Goal: Find specific page/section: Find specific page/section

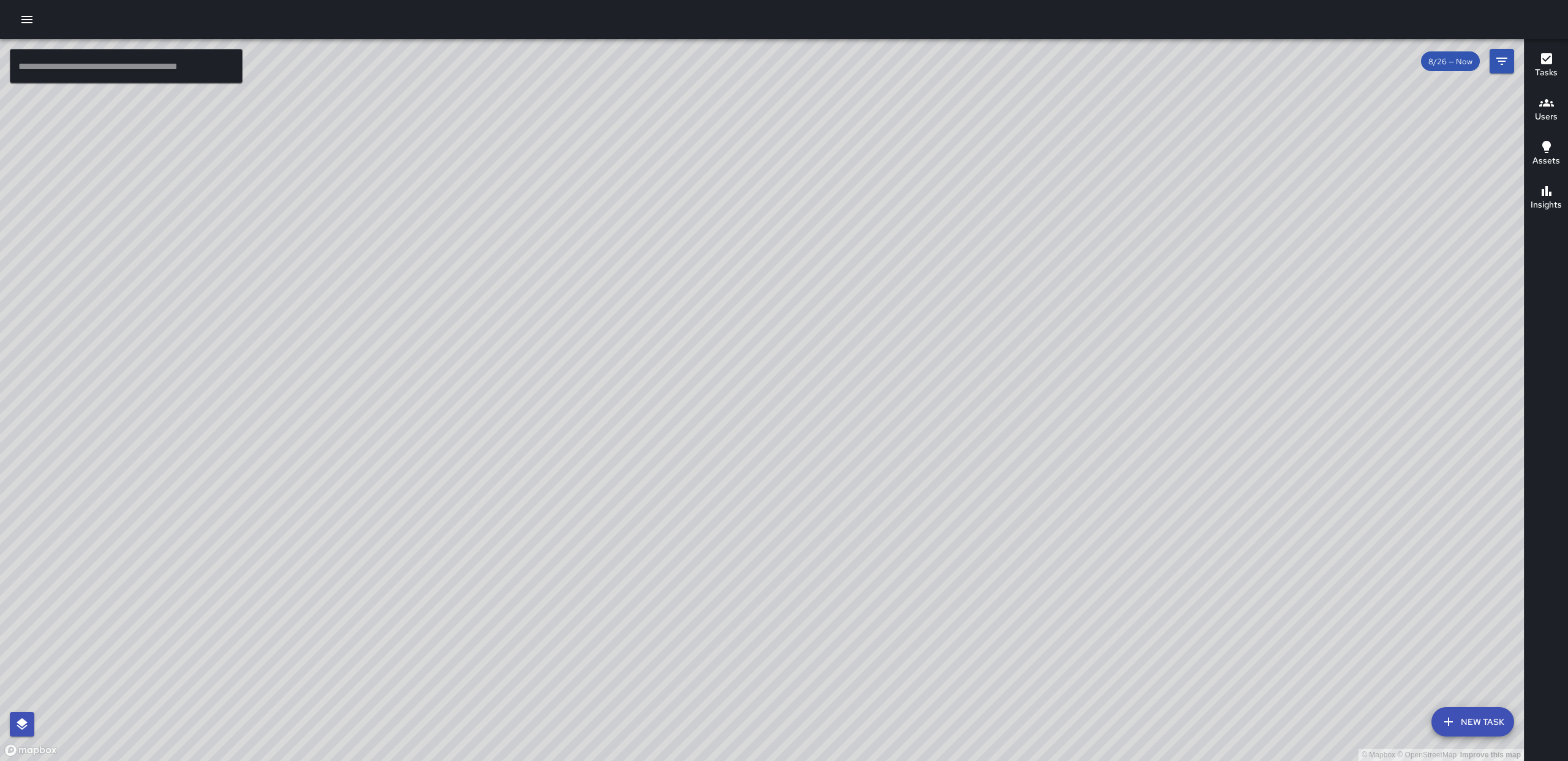
drag, startPoint x: 892, startPoint y: 515, endPoint x: 1412, endPoint y: 181, distance: 618.0
click at [967, 328] on div "© Mapbox © OpenStreetMap Improve this map" at bounding box center [762, 400] width 1524 height 722
drag, startPoint x: 1506, startPoint y: 57, endPoint x: 1505, endPoint y: 74, distance: 17.0
click at [1505, 60] on icon "Filters" at bounding box center [1501, 61] width 15 height 15
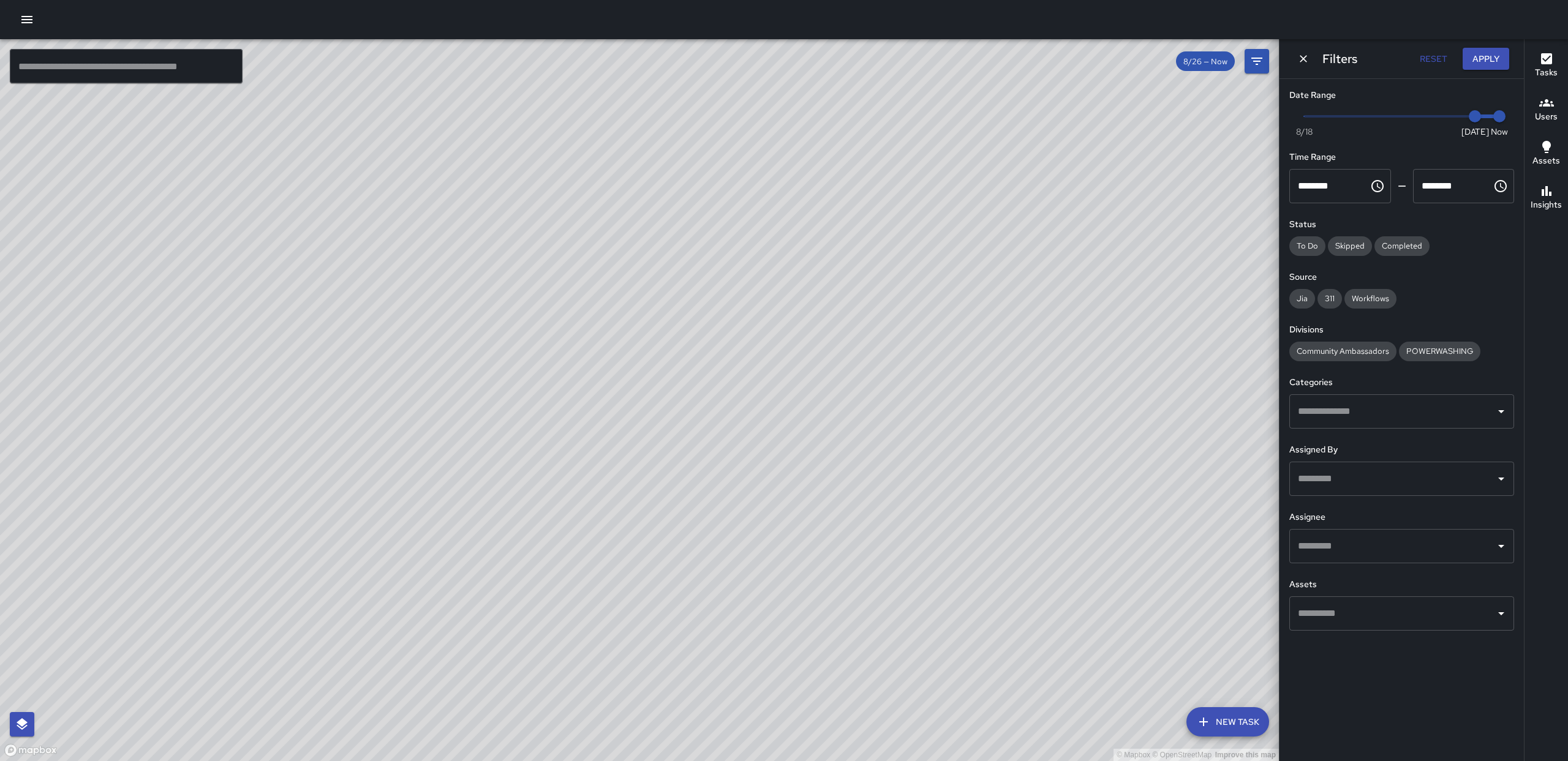
click at [1363, 541] on input "text" at bounding box center [1392, 546] width 195 height 23
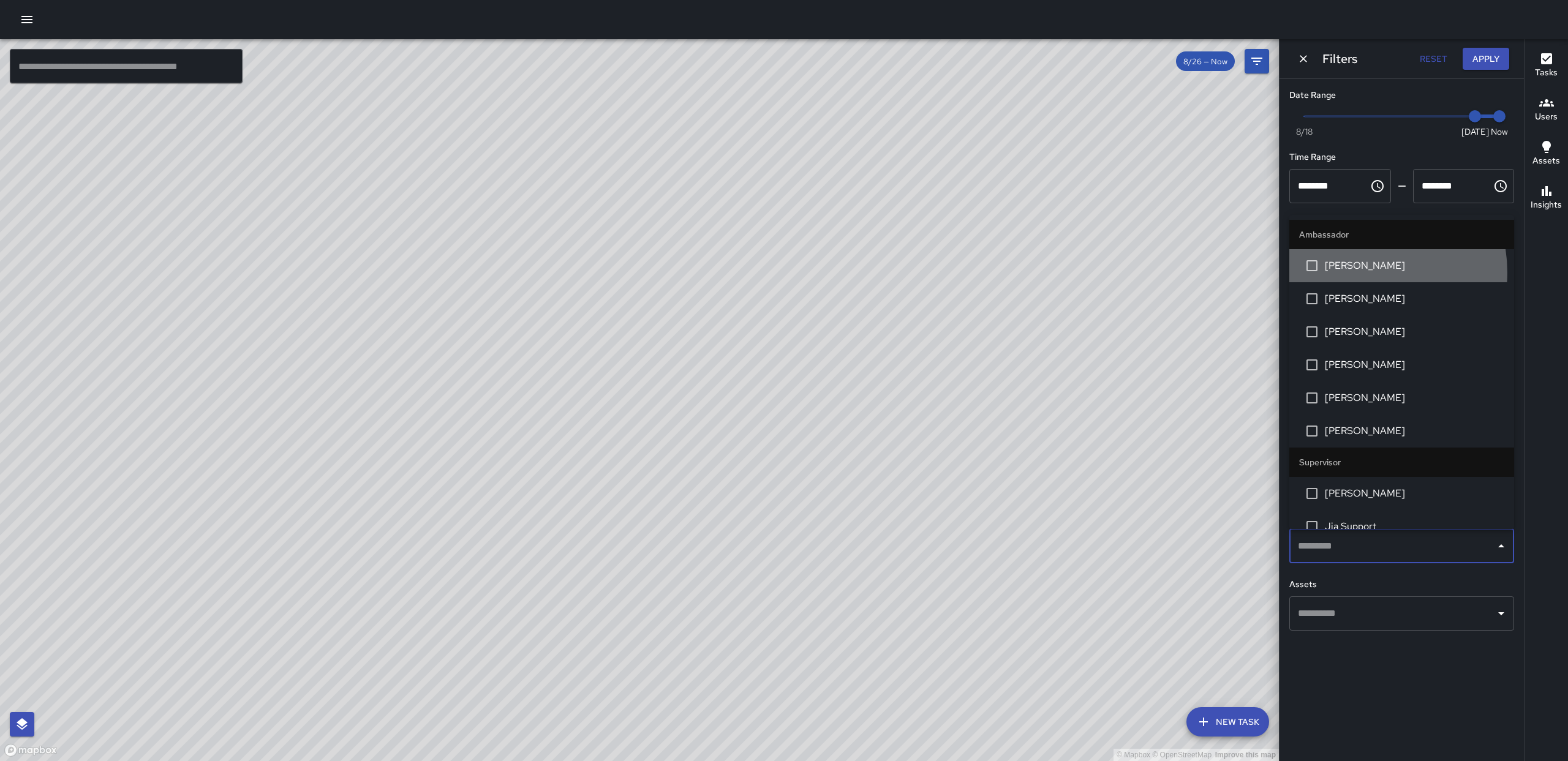
click at [1358, 272] on span "[PERSON_NAME]" at bounding box center [1415, 265] width 180 height 15
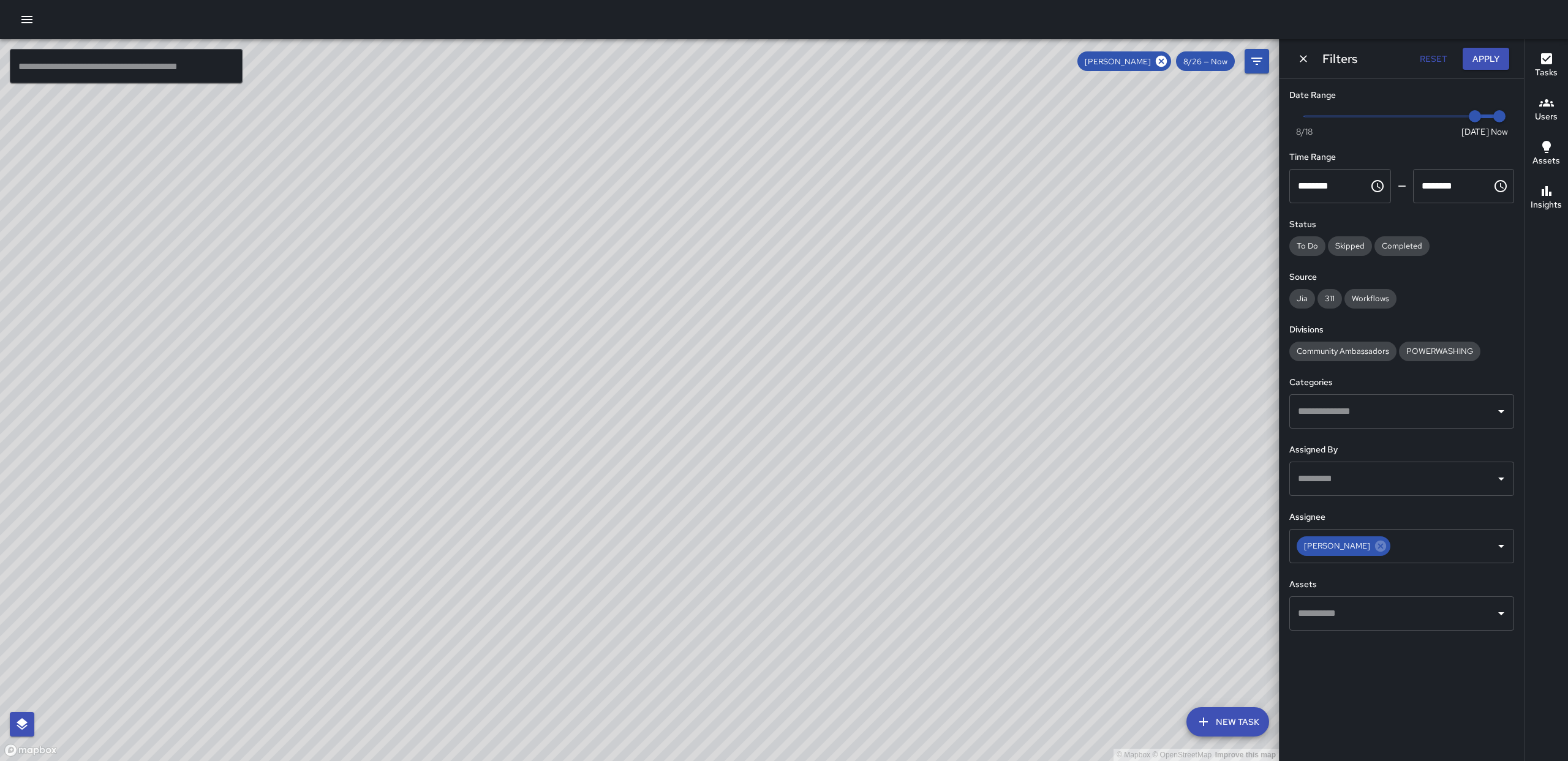
drag, startPoint x: 786, startPoint y: 494, endPoint x: 785, endPoint y: 421, distance: 73.0
click at [858, 481] on div "© Mapbox © OpenStreetMap Improve this map" at bounding box center [639, 400] width 1279 height 722
drag, startPoint x: 815, startPoint y: 513, endPoint x: 819, endPoint y: 421, distance: 92.1
click at [819, 421] on div "© Mapbox © OpenStreetMap Improve this map" at bounding box center [639, 400] width 1279 height 722
click at [1363, 546] on div "[PERSON_NAME]" at bounding box center [1343, 546] width 94 height 20
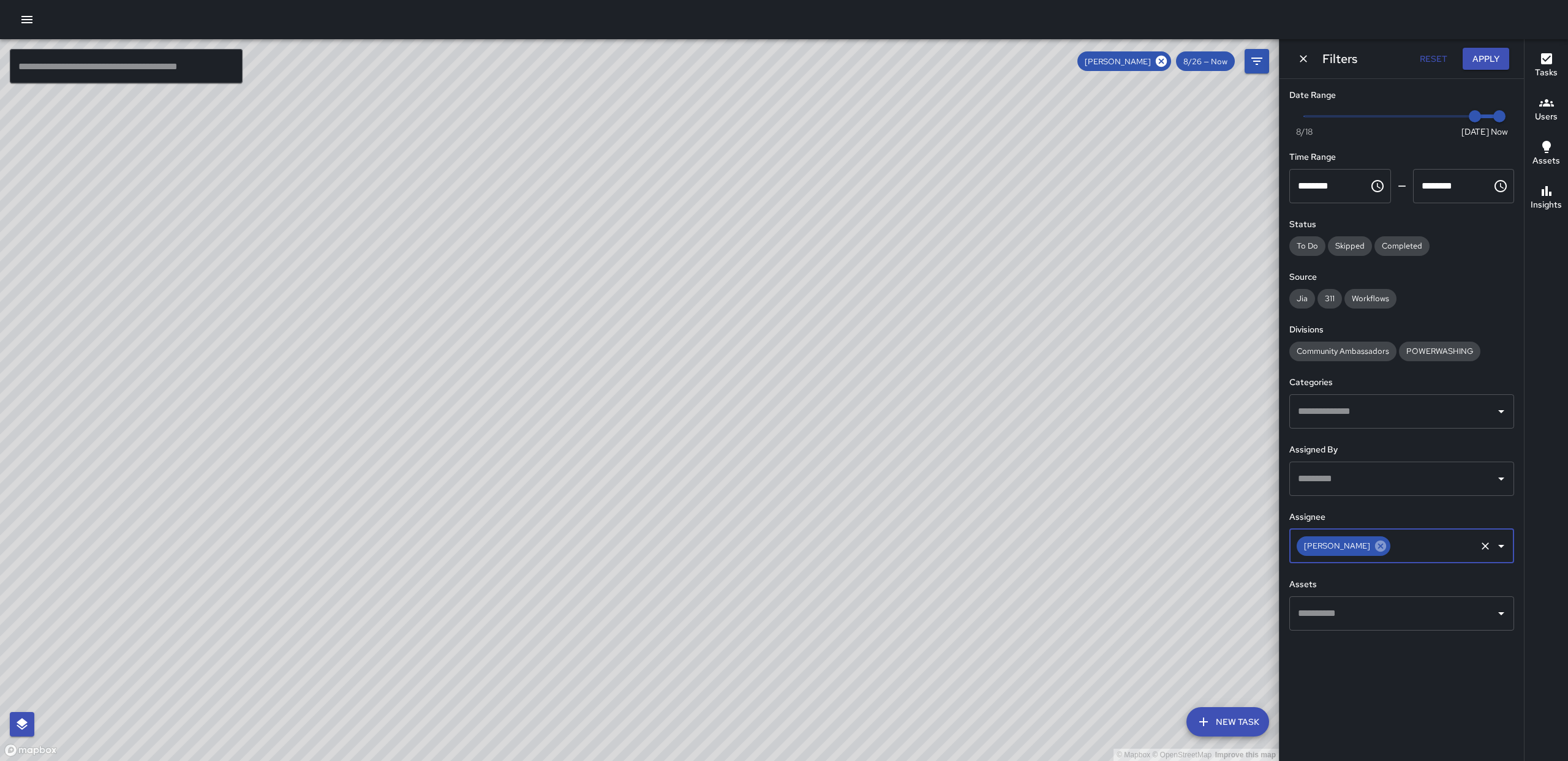
click at [1374, 547] on icon at bounding box center [1381, 546] width 14 height 14
click at [1521, 547] on div "Date Range Now [DATE] [DATE] 9:55 am Time Range ******** ​ ******** ​ Status To…" at bounding box center [1402, 359] width 245 height 562
click at [1508, 550] on div "​" at bounding box center [1401, 546] width 225 height 34
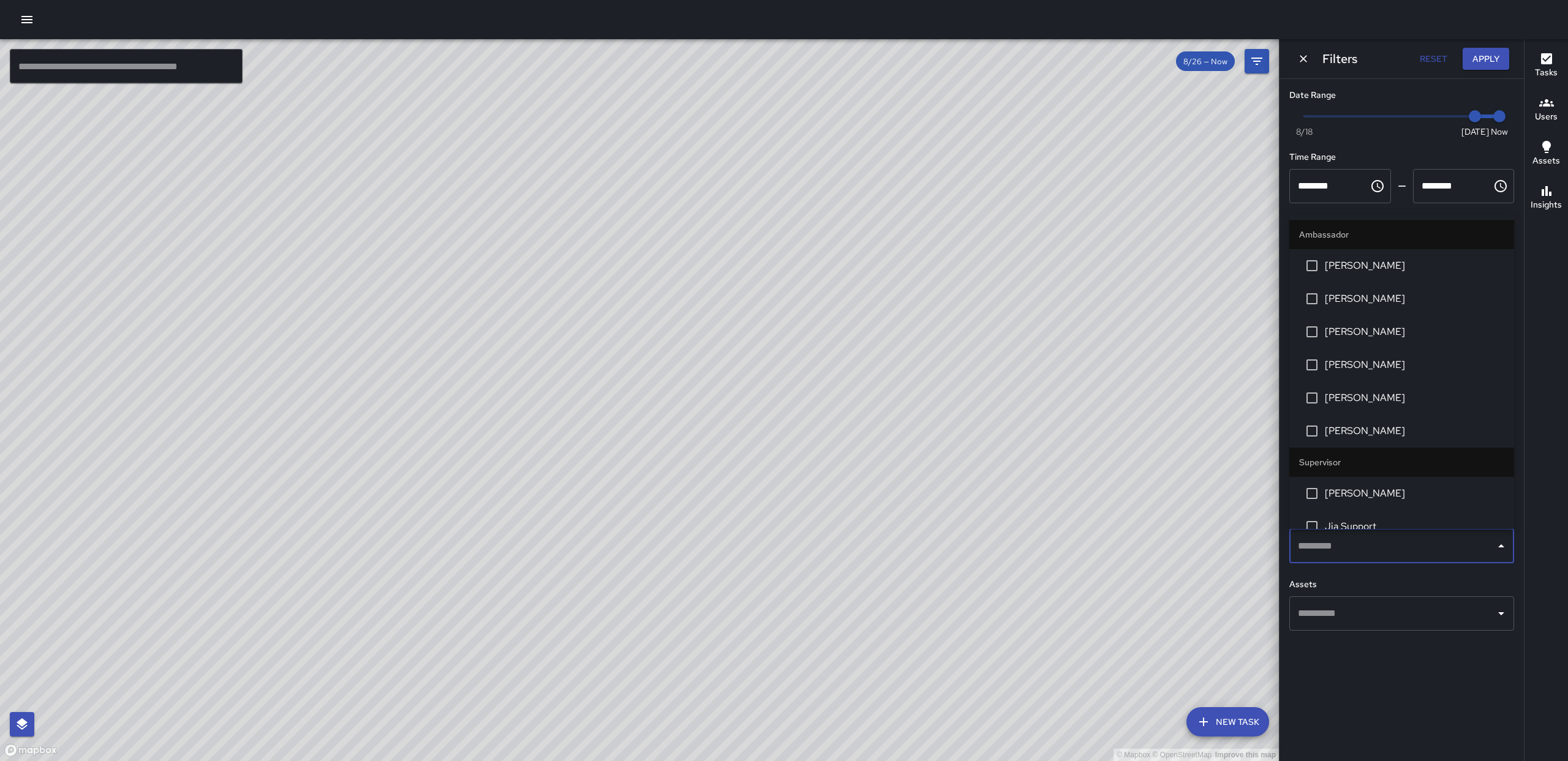
click at [1338, 297] on span "[PERSON_NAME]" at bounding box center [1415, 299] width 180 height 15
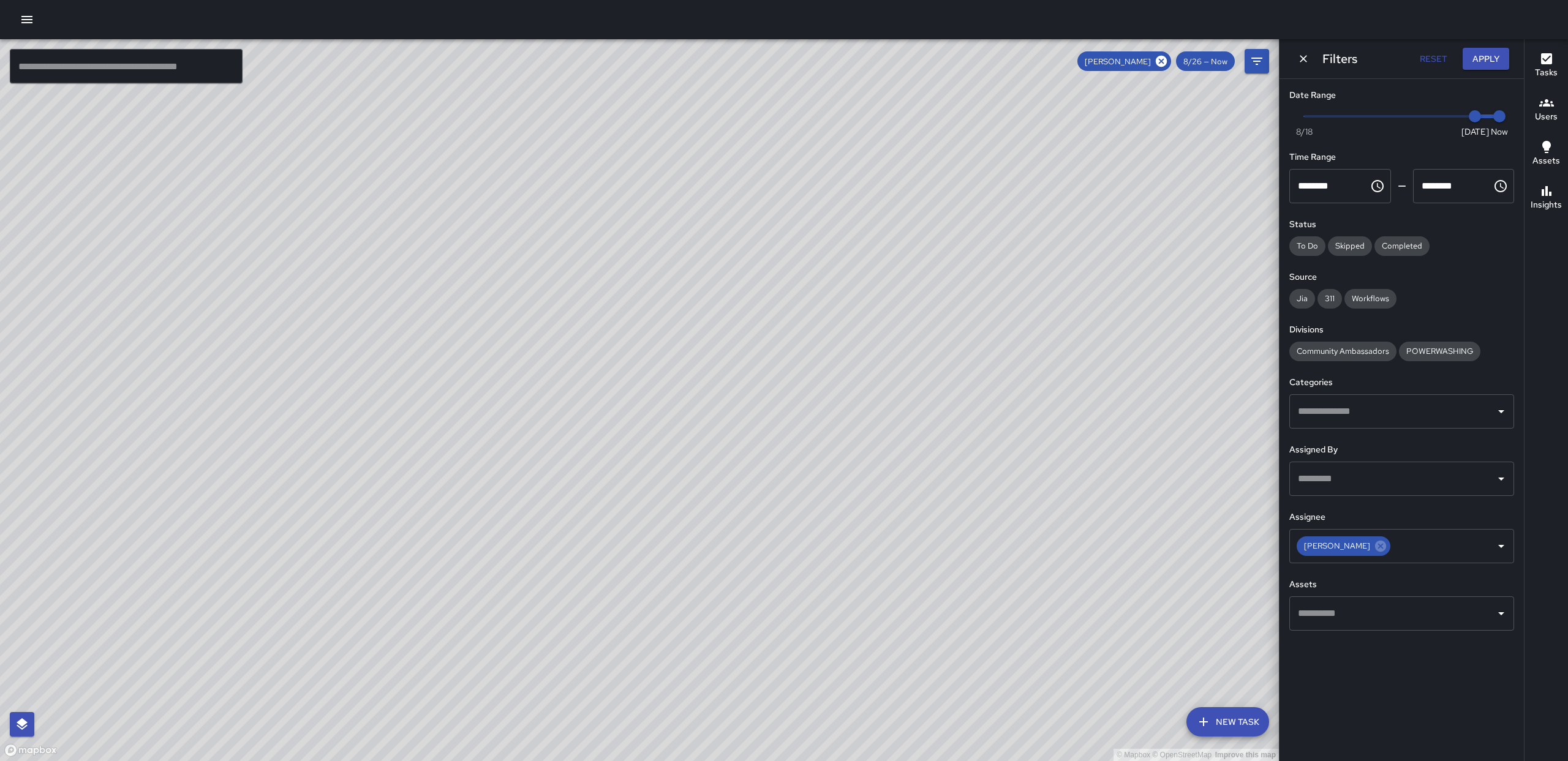
drag, startPoint x: 764, startPoint y: 402, endPoint x: 755, endPoint y: 406, distance: 9.8
click at [699, 241] on div "© Mapbox © OpenStreetMap Improve this map" at bounding box center [639, 400] width 1279 height 722
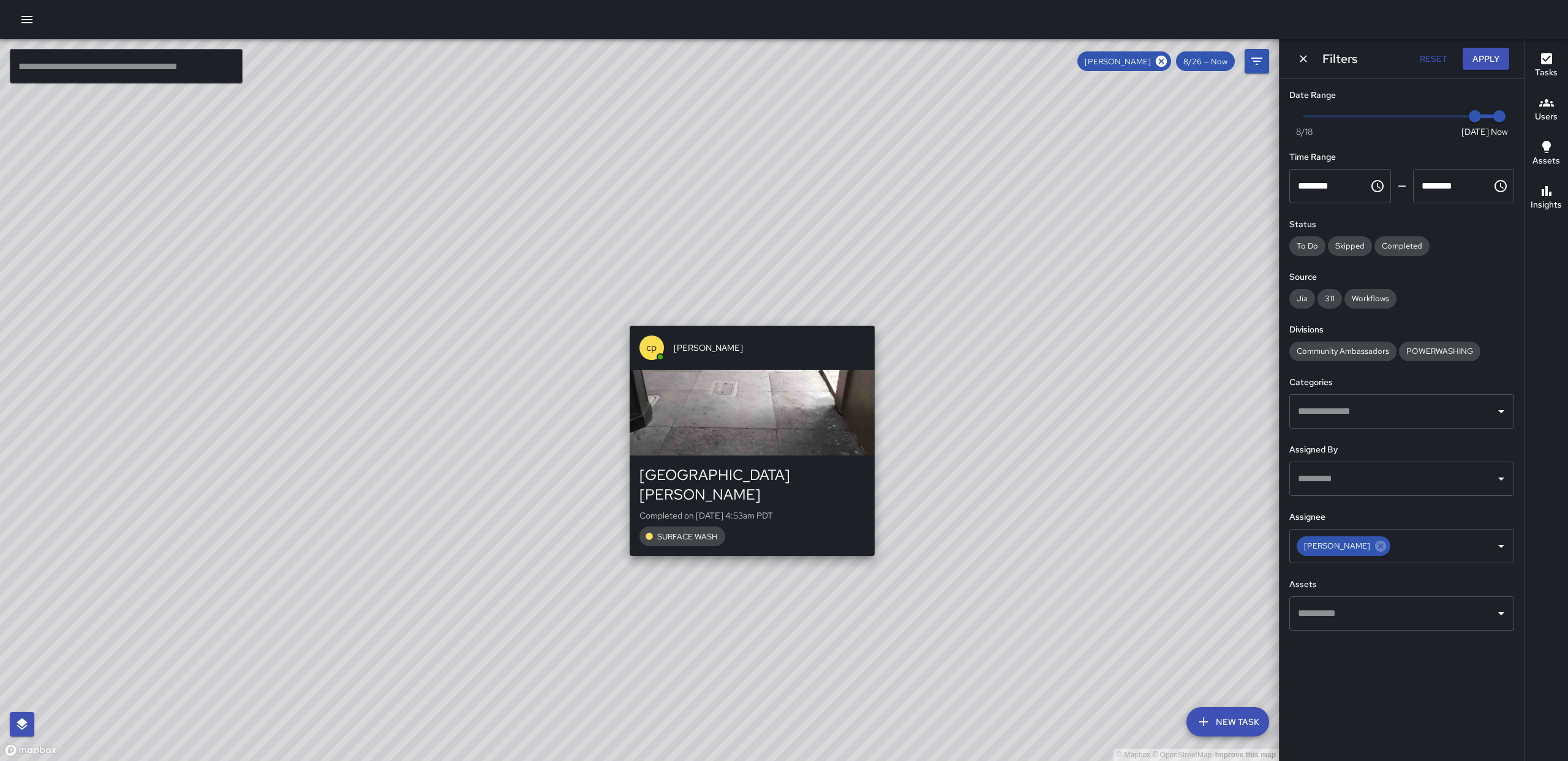
click at [747, 543] on div "© Mapbox © OpenStreetMap Improve this map [PERSON_NAME] pw [STREET_ADDRESS][PER…" at bounding box center [639, 400] width 1279 height 722
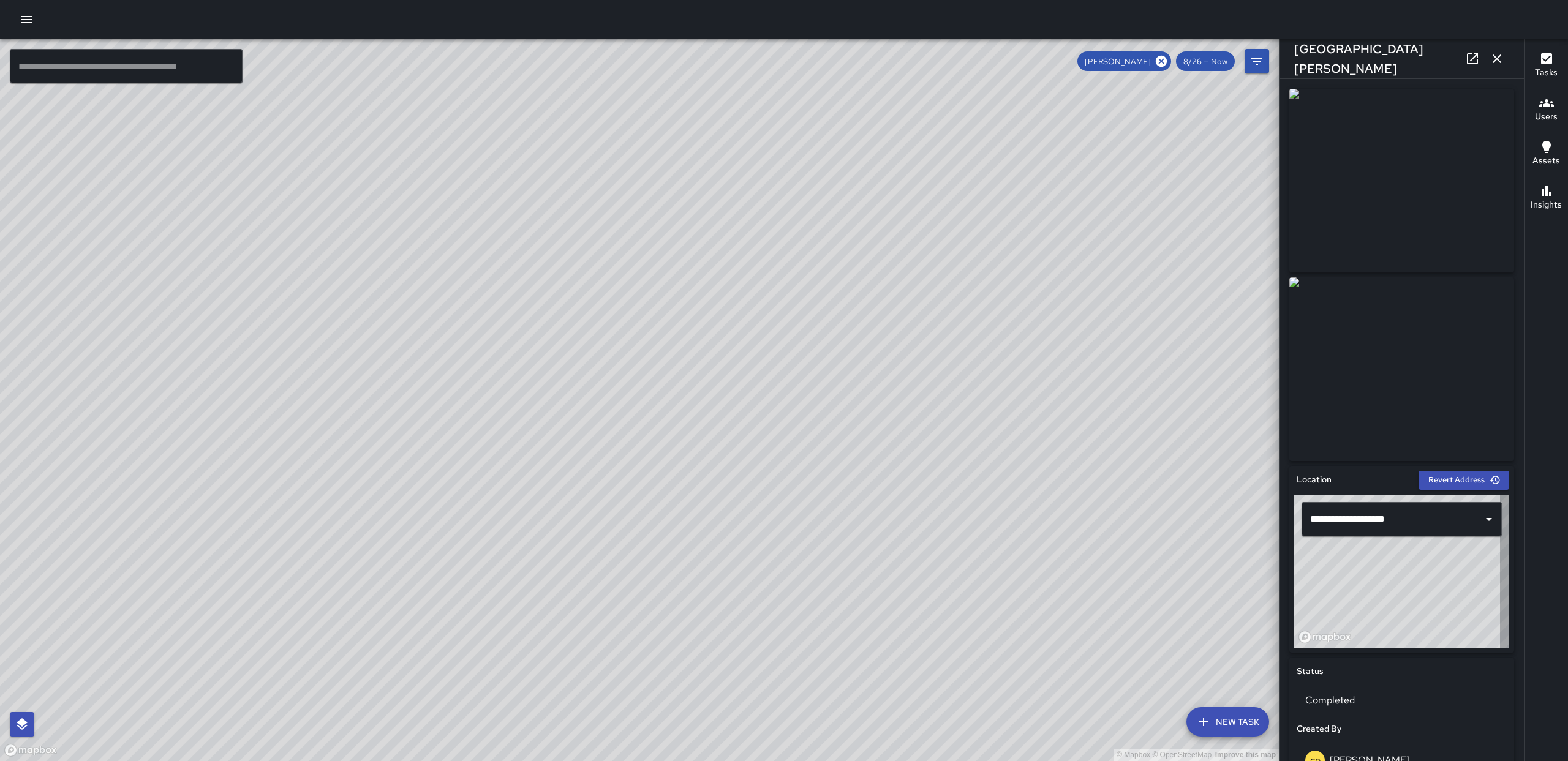
type input "**********"
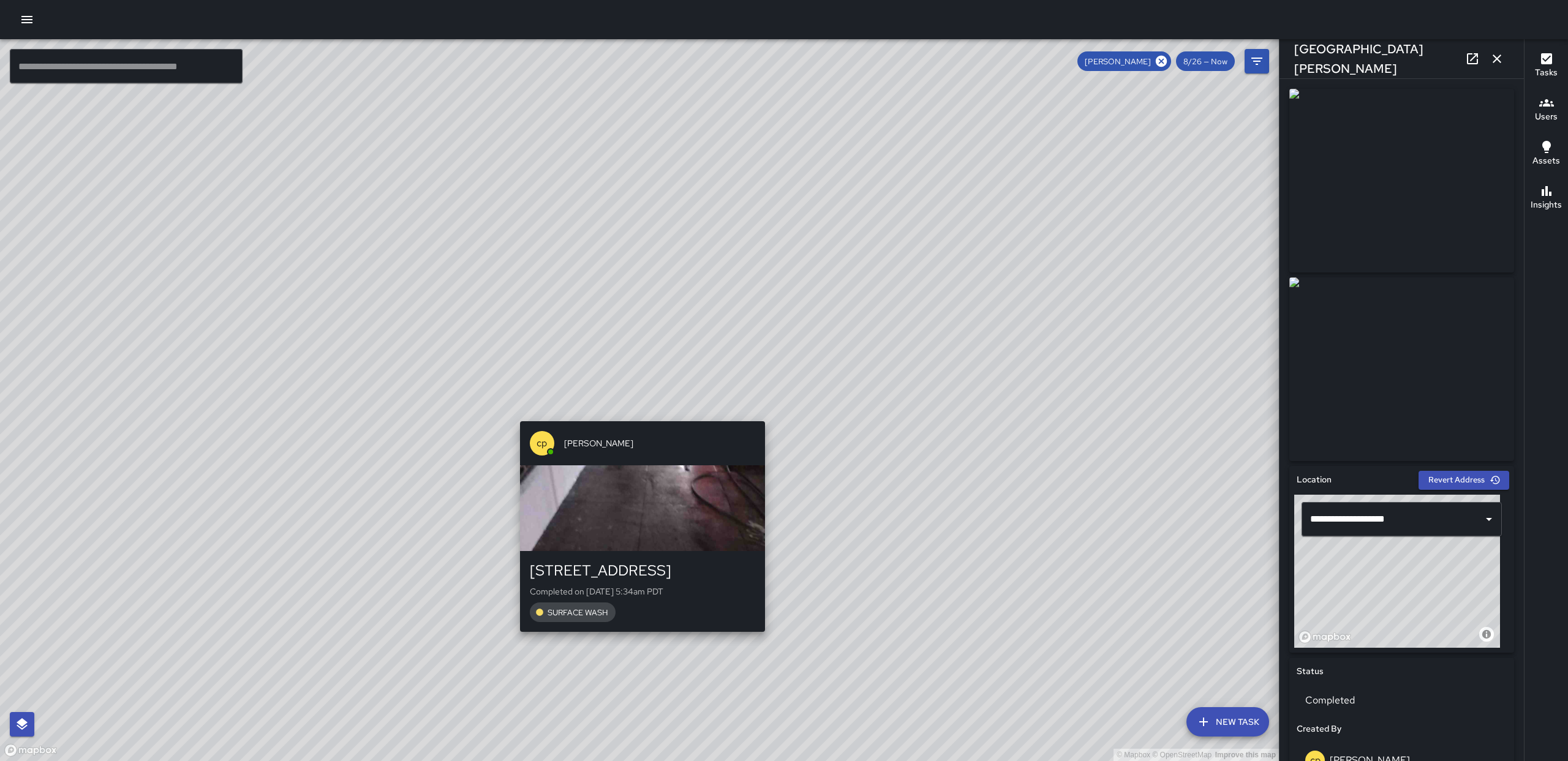
click at [634, 413] on div "© Mapbox © OpenStreetMap Improve this map [PERSON_NAME] pw [STREET_ADDRESS] Com…" at bounding box center [639, 400] width 1279 height 722
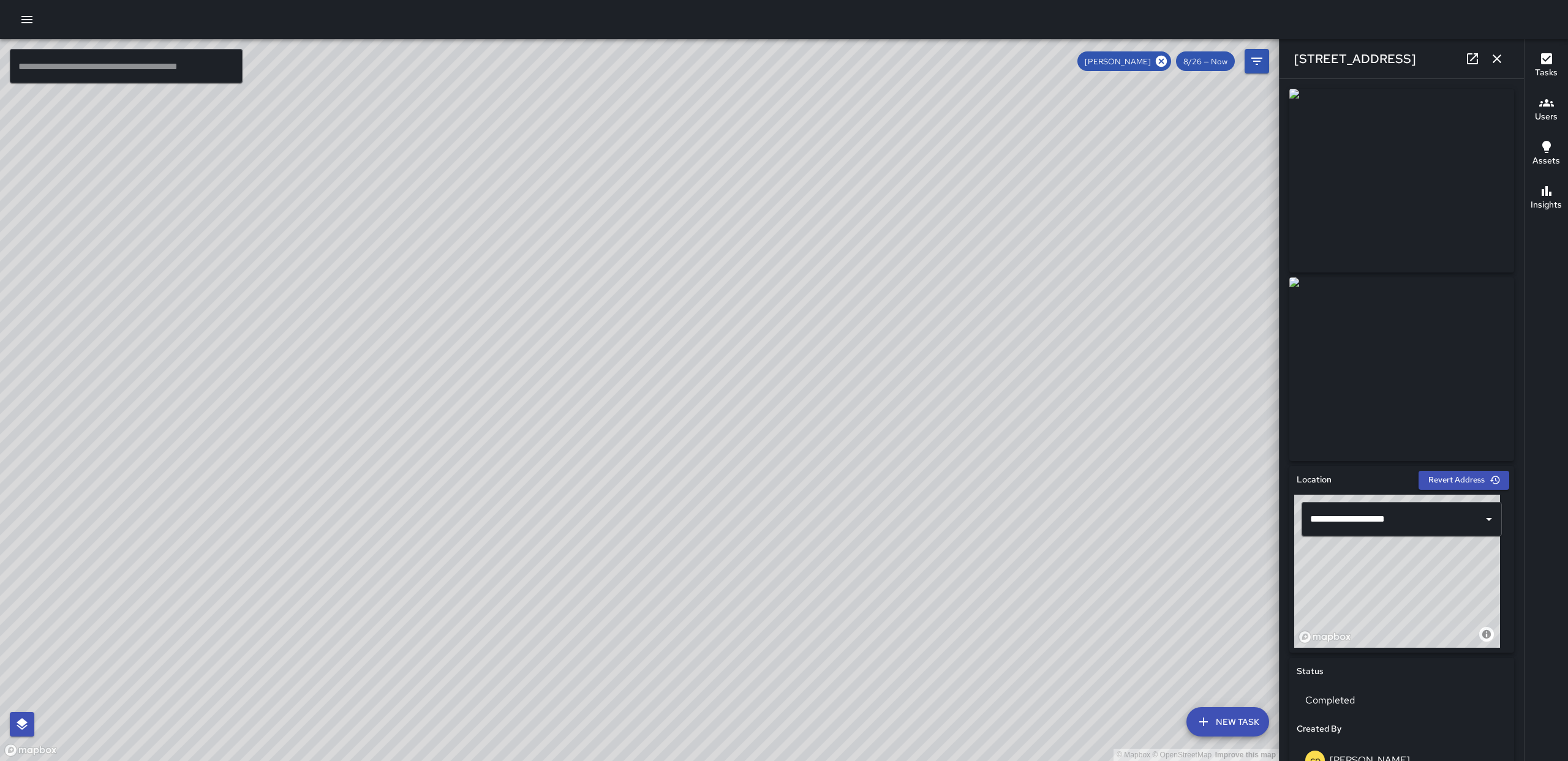
click at [616, 372] on div "© Mapbox © OpenStreetMap Improve this map [PERSON_NAME] pw [STREET_ADDRESS] Com…" at bounding box center [639, 400] width 1279 height 722
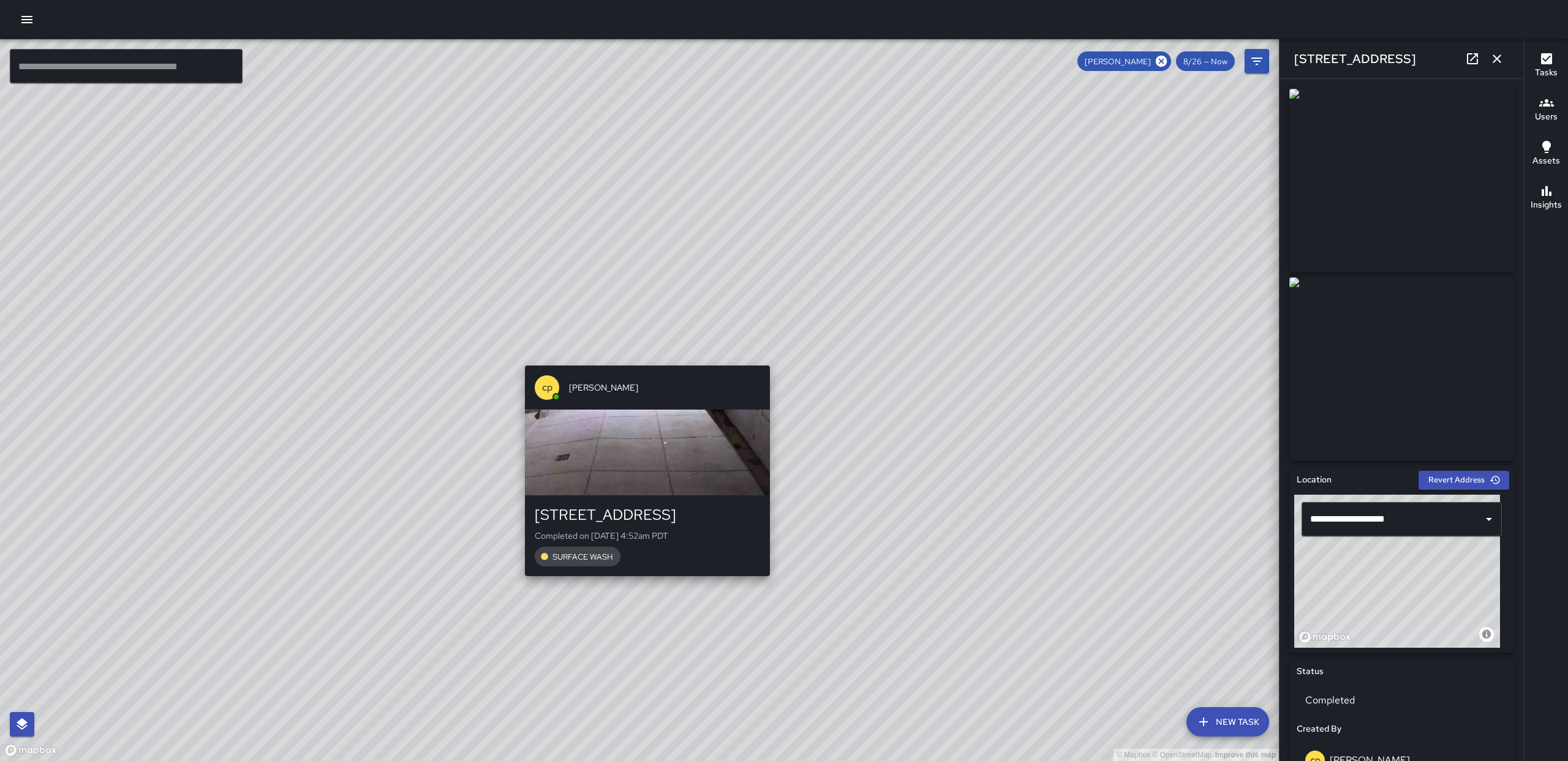
click at [643, 360] on div "© Mapbox © OpenStreetMap Improve this map [PERSON_NAME] pw [STREET_ADDRESS] Com…" at bounding box center [639, 400] width 1279 height 722
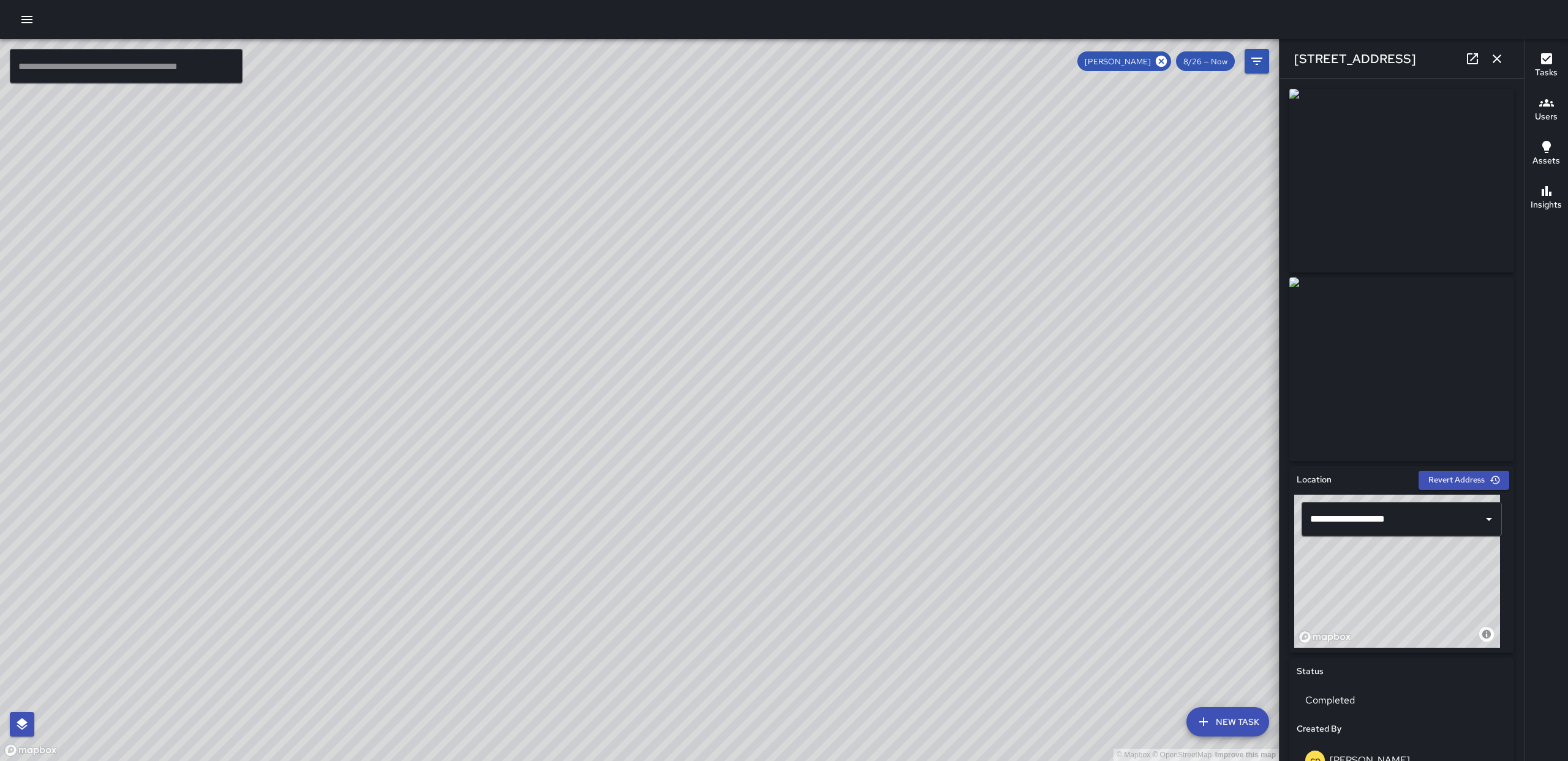
drag, startPoint x: 707, startPoint y: 356, endPoint x: 695, endPoint y: 234, distance: 122.6
click at [696, 234] on div "© Mapbox © OpenStreetMap Improve this map" at bounding box center [639, 400] width 1279 height 722
drag, startPoint x: 901, startPoint y: 371, endPoint x: 840, endPoint y: 344, distance: 66.7
click at [835, 223] on div "© Mapbox © OpenStreetMap Improve this map" at bounding box center [639, 400] width 1279 height 722
drag, startPoint x: 919, startPoint y: 417, endPoint x: 844, endPoint y: 340, distance: 107.5
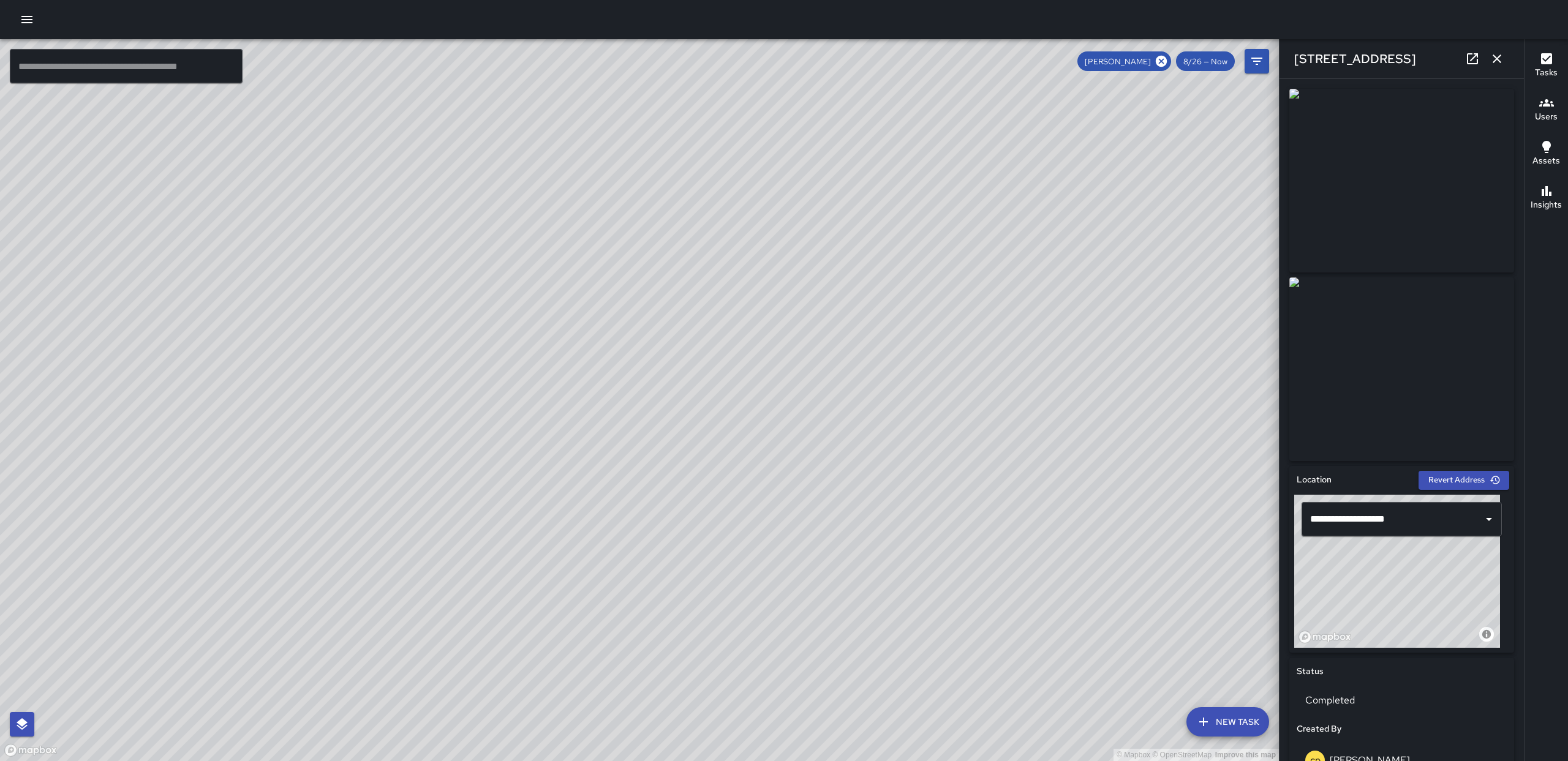
click at [844, 340] on div "© Mapbox © OpenStreetMap Improve this map" at bounding box center [639, 400] width 1279 height 722
drag, startPoint x: 977, startPoint y: 444, endPoint x: 864, endPoint y: 547, distance: 152.9
click at [864, 547] on div "© Mapbox © OpenStreetMap Improve this map" at bounding box center [639, 400] width 1279 height 722
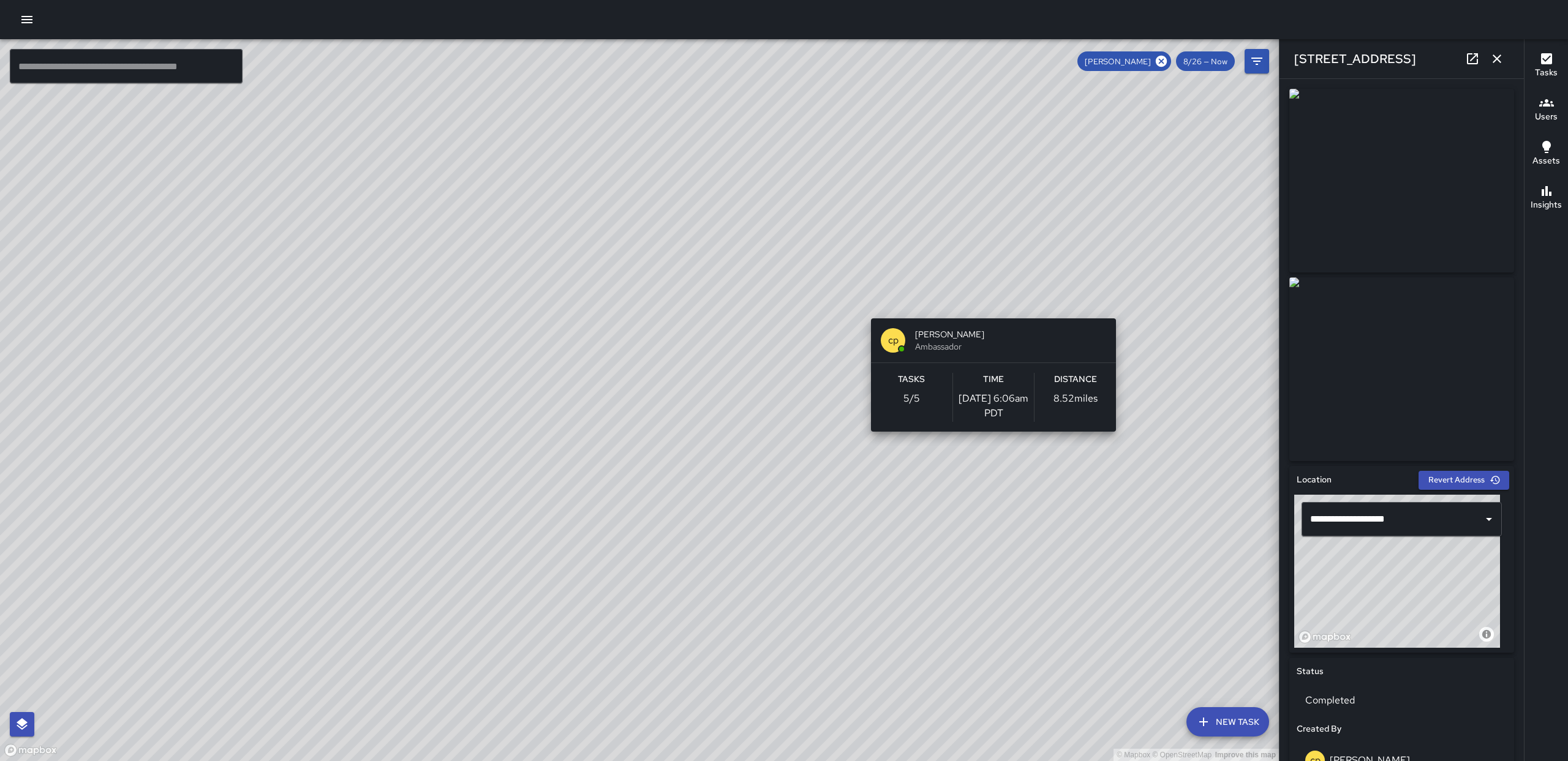
click at [989, 311] on div "© Mapbox © OpenStreetMap Improve this map [PERSON_NAME] pw Ambassador Tasks 5 /…" at bounding box center [639, 400] width 1279 height 722
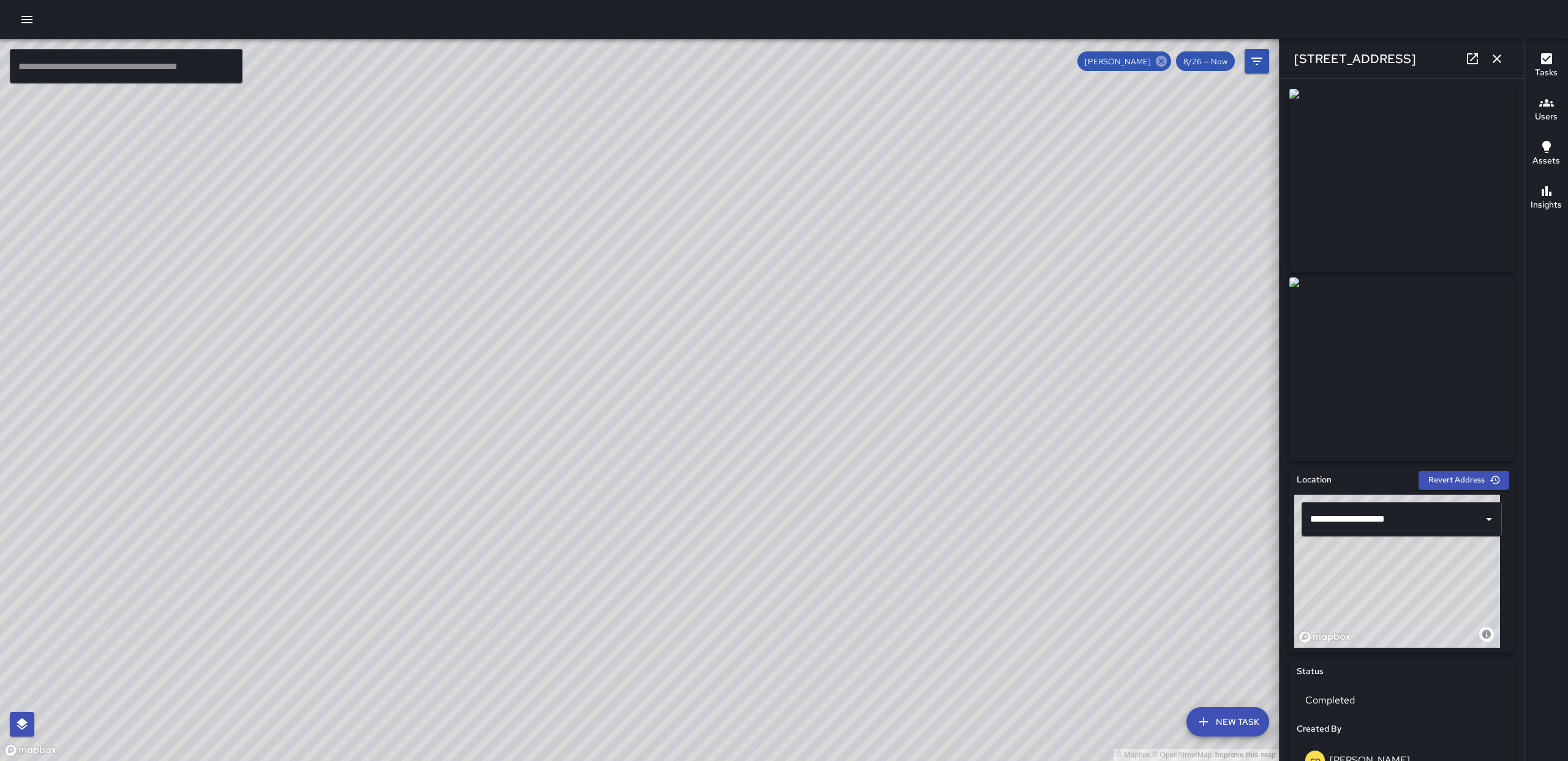
click at [1156, 62] on icon at bounding box center [1161, 61] width 14 height 14
click at [1497, 60] on icon "button" at bounding box center [1497, 59] width 15 height 15
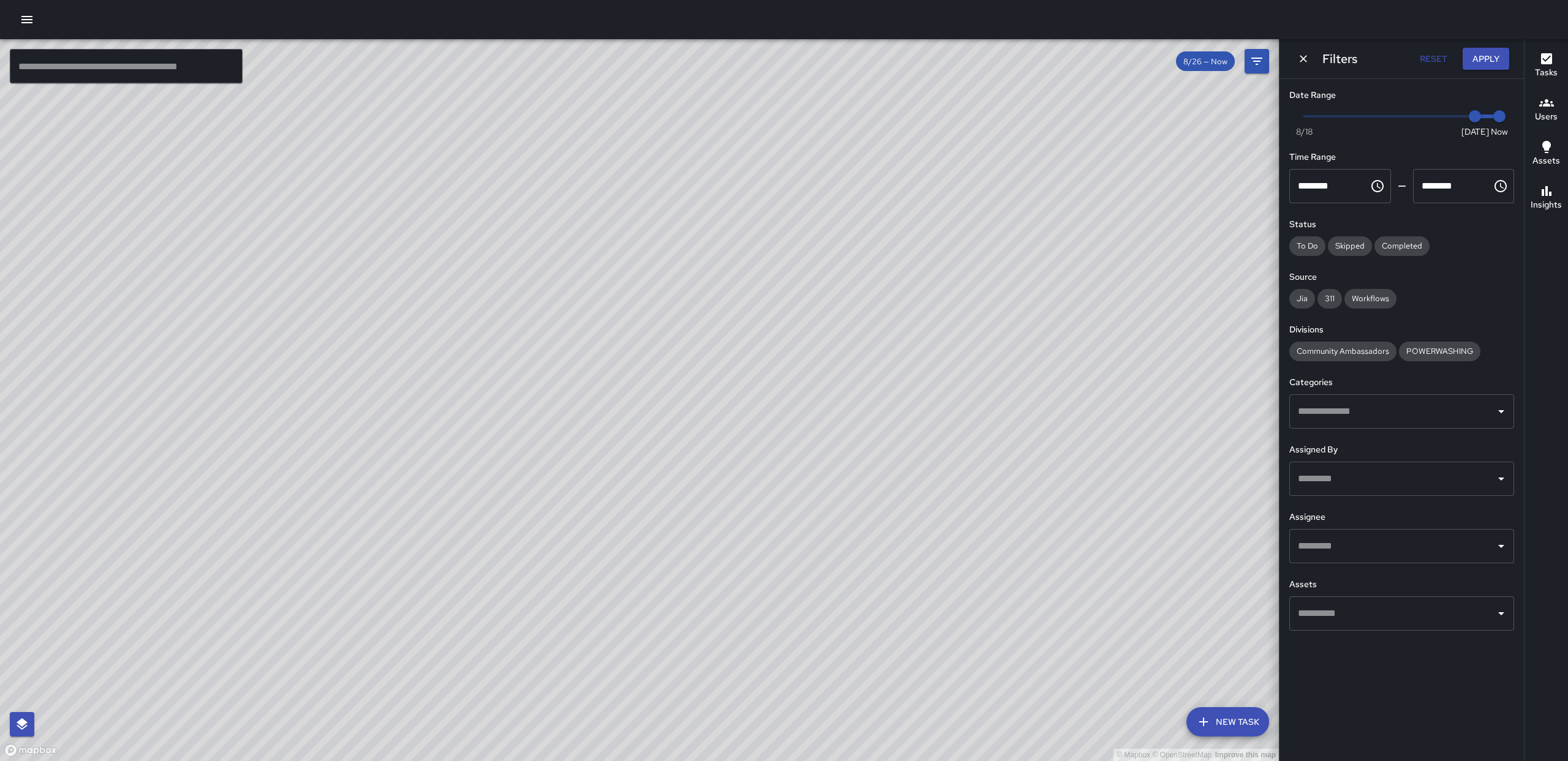
click at [1421, 555] on input "text" at bounding box center [1392, 546] width 195 height 23
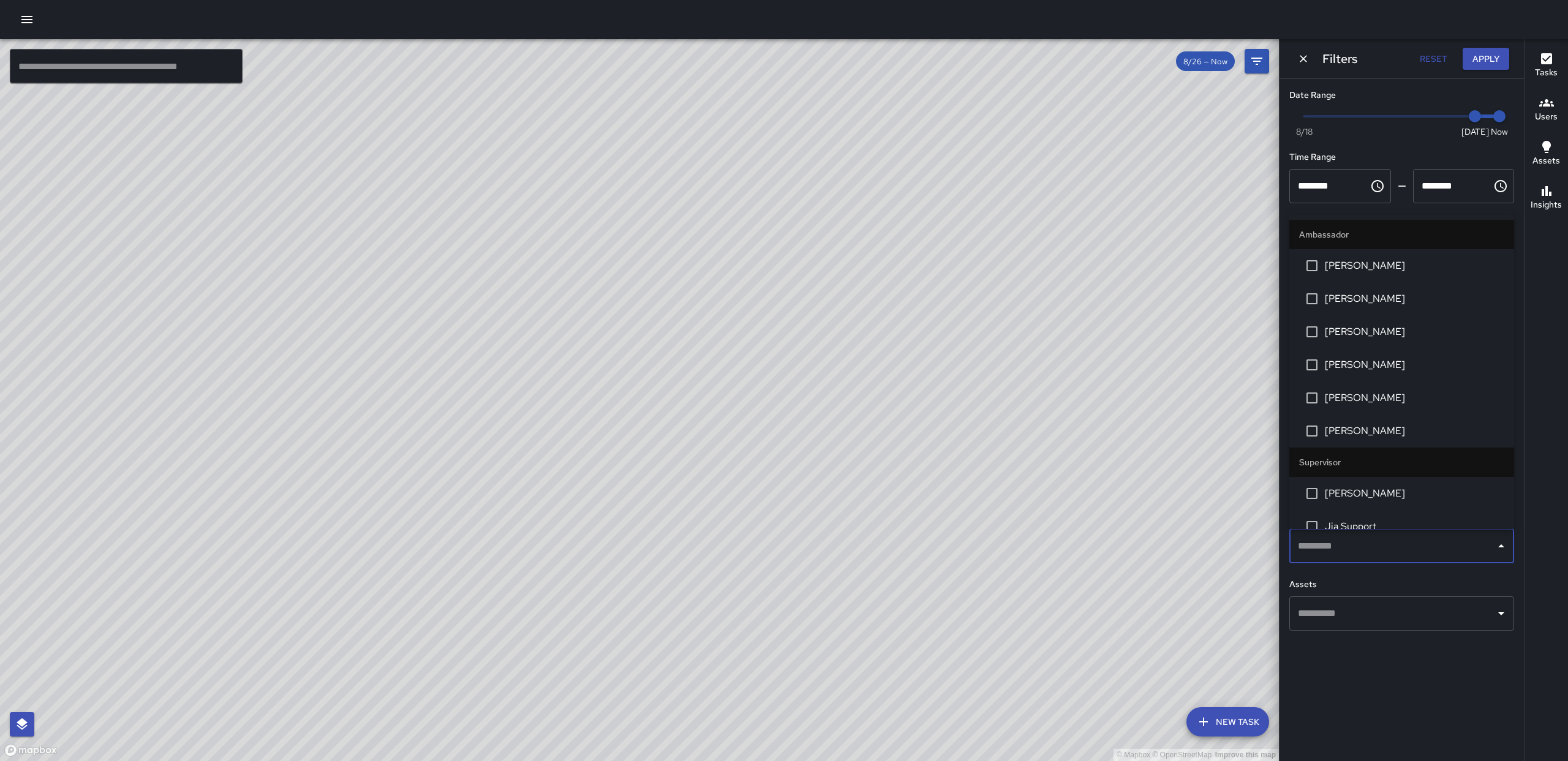
click at [1373, 361] on span "[PERSON_NAME]" at bounding box center [1415, 365] width 180 height 15
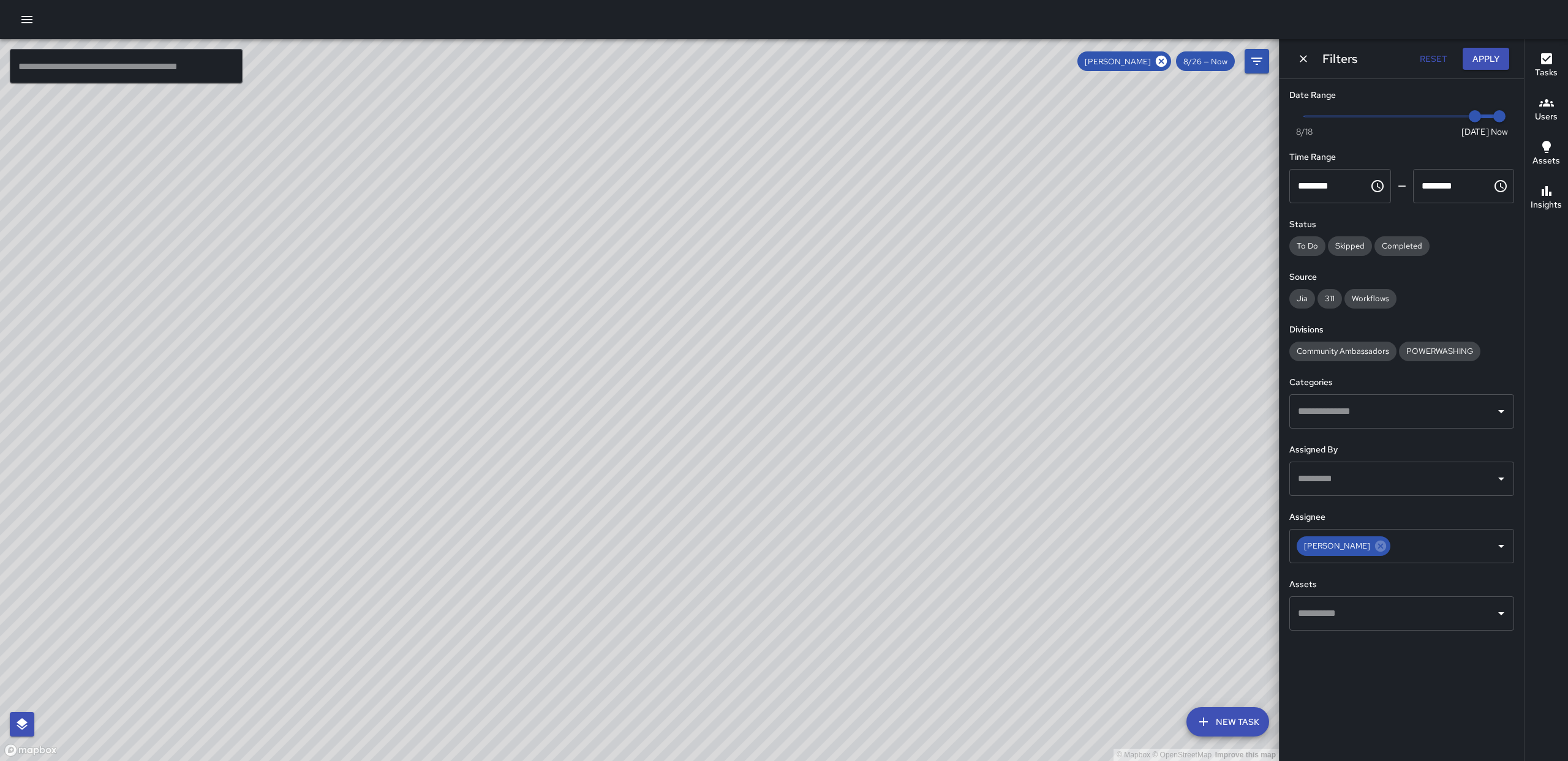
drag, startPoint x: 786, startPoint y: 149, endPoint x: 721, endPoint y: 238, distance: 110.2
click at [841, 261] on div "© Mapbox © OpenStreetMap Improve this map" at bounding box center [639, 400] width 1279 height 722
click at [1374, 548] on icon at bounding box center [1381, 546] width 14 height 14
